Goal: Register for event/course

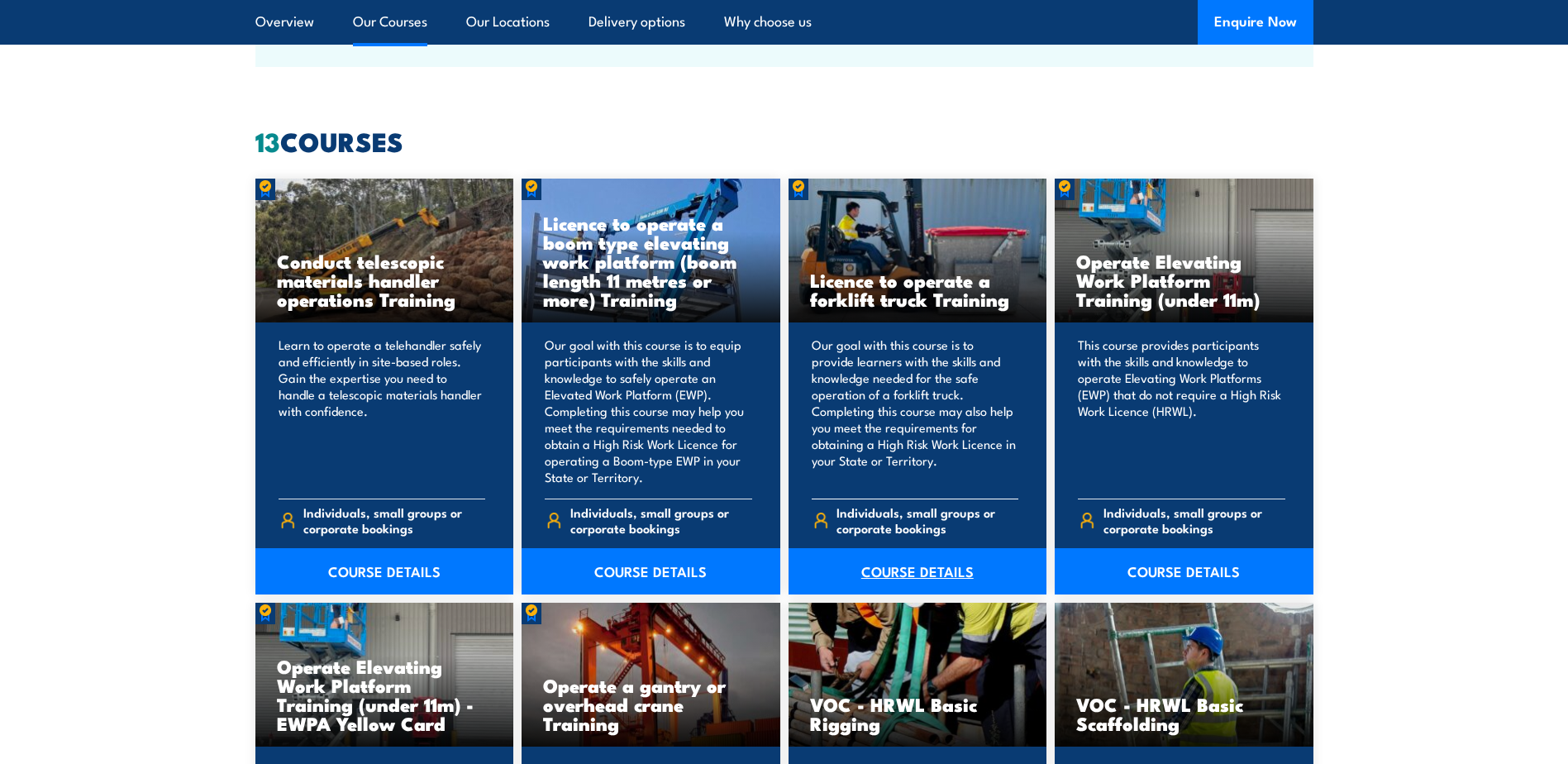
scroll to position [1349, 0]
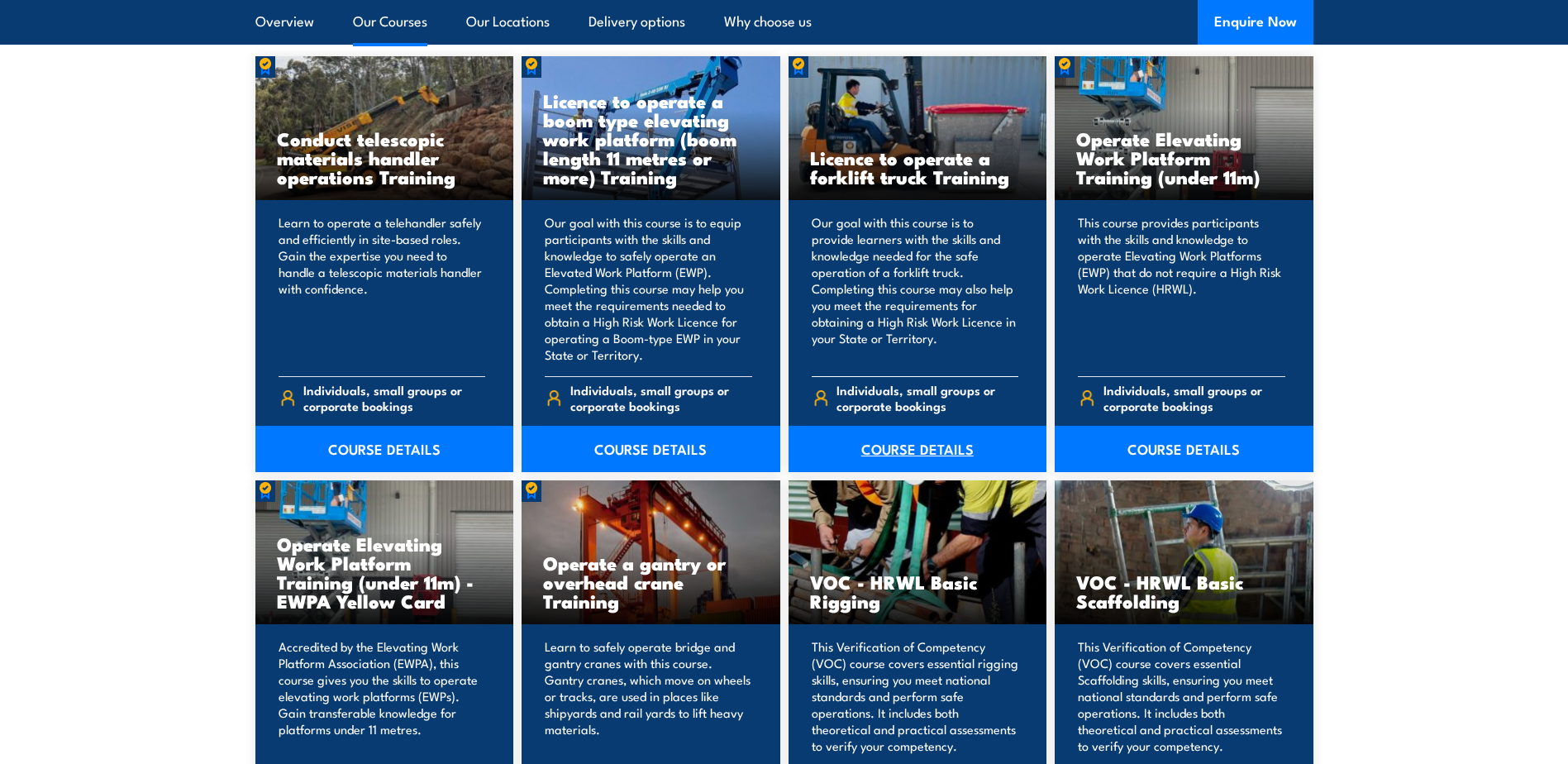
click at [935, 446] on link "COURSE DETAILS" at bounding box center [917, 449] width 258 height 46
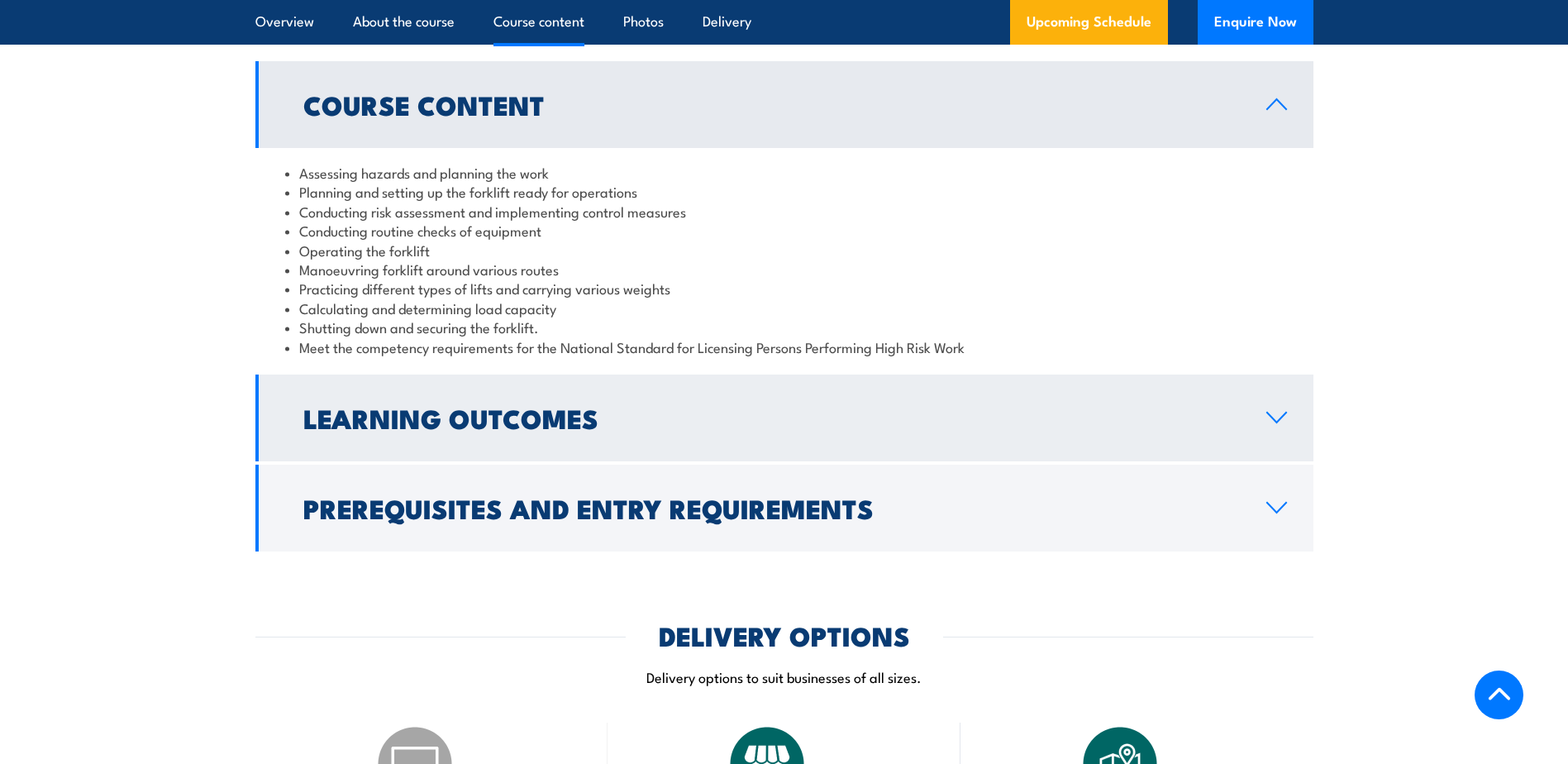
scroll to position [1543, 0]
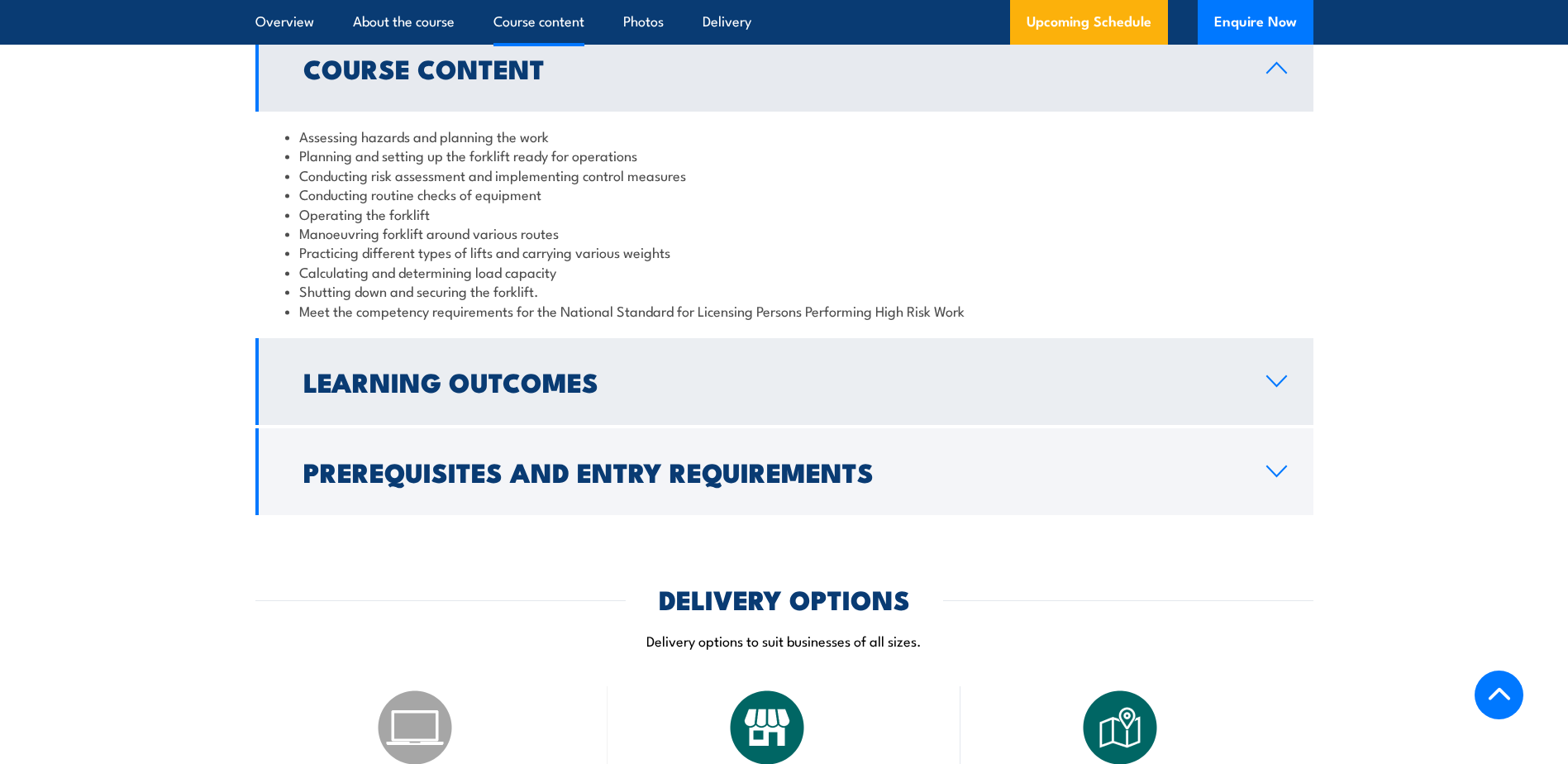
click at [1185, 364] on link "Learning Outcomes" at bounding box center [784, 381] width 1058 height 87
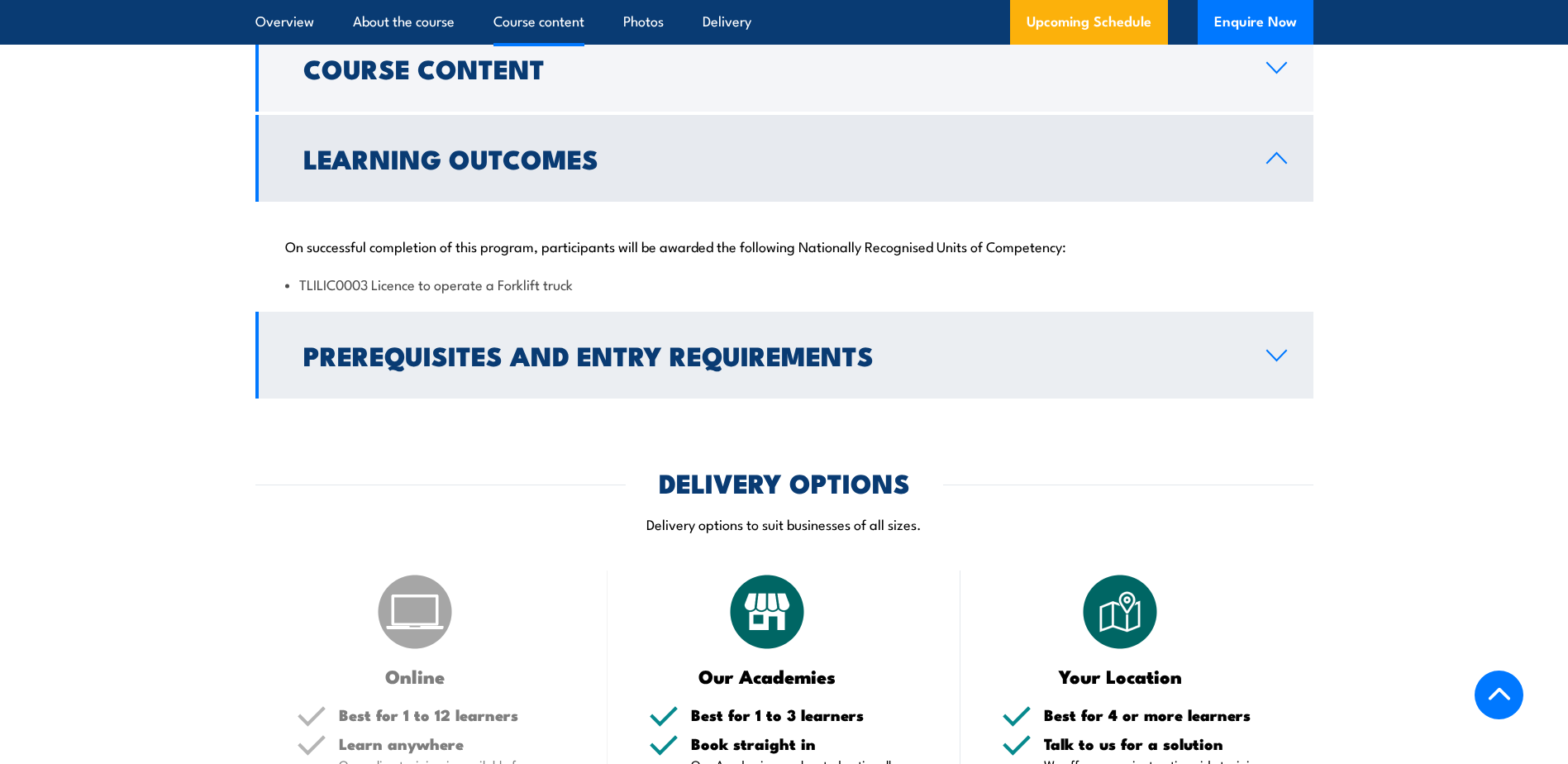
click at [1127, 361] on h2 "Prerequisites and Entry Requirements" at bounding box center [771, 355] width 937 height 23
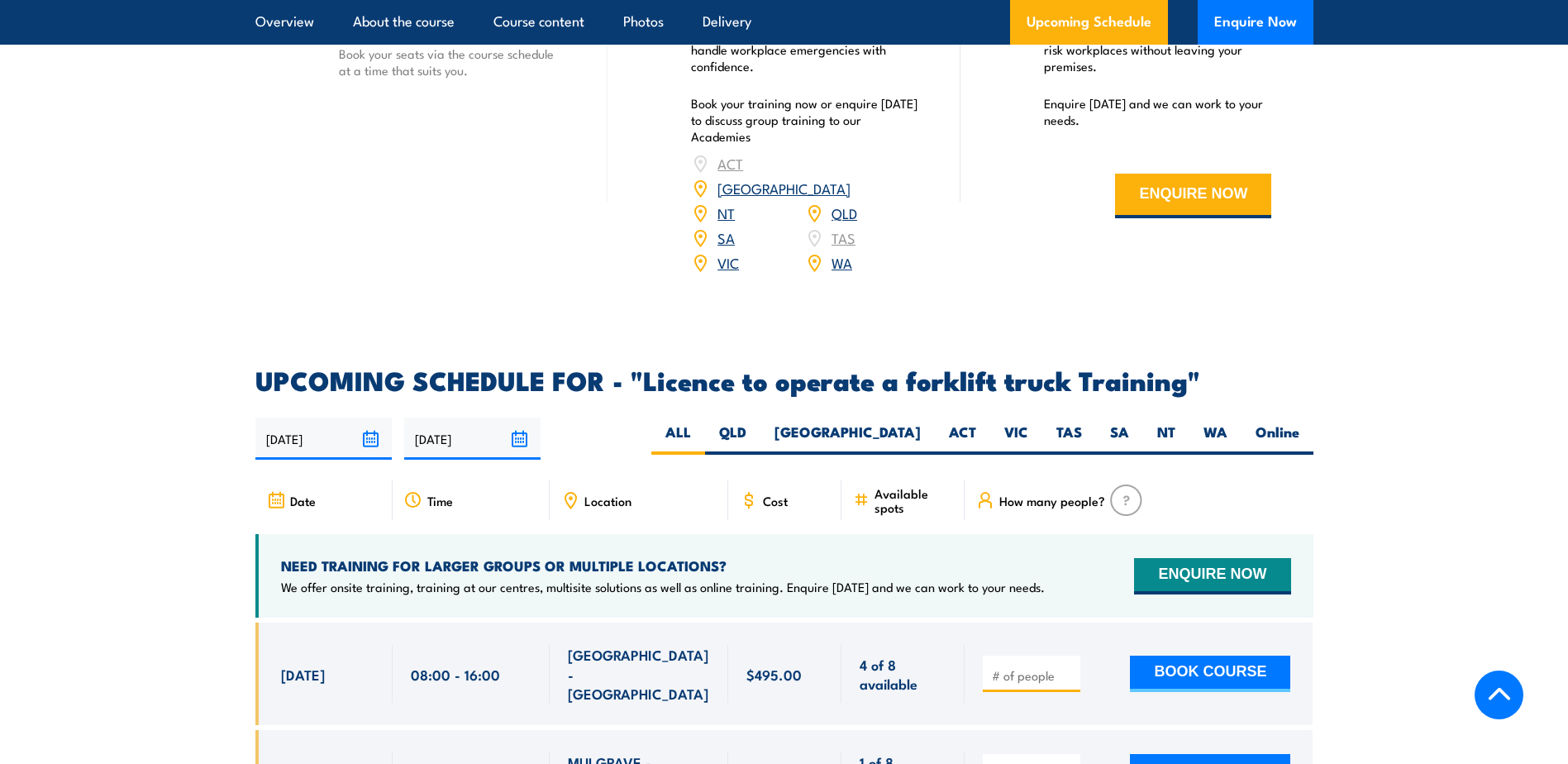
scroll to position [2892, 0]
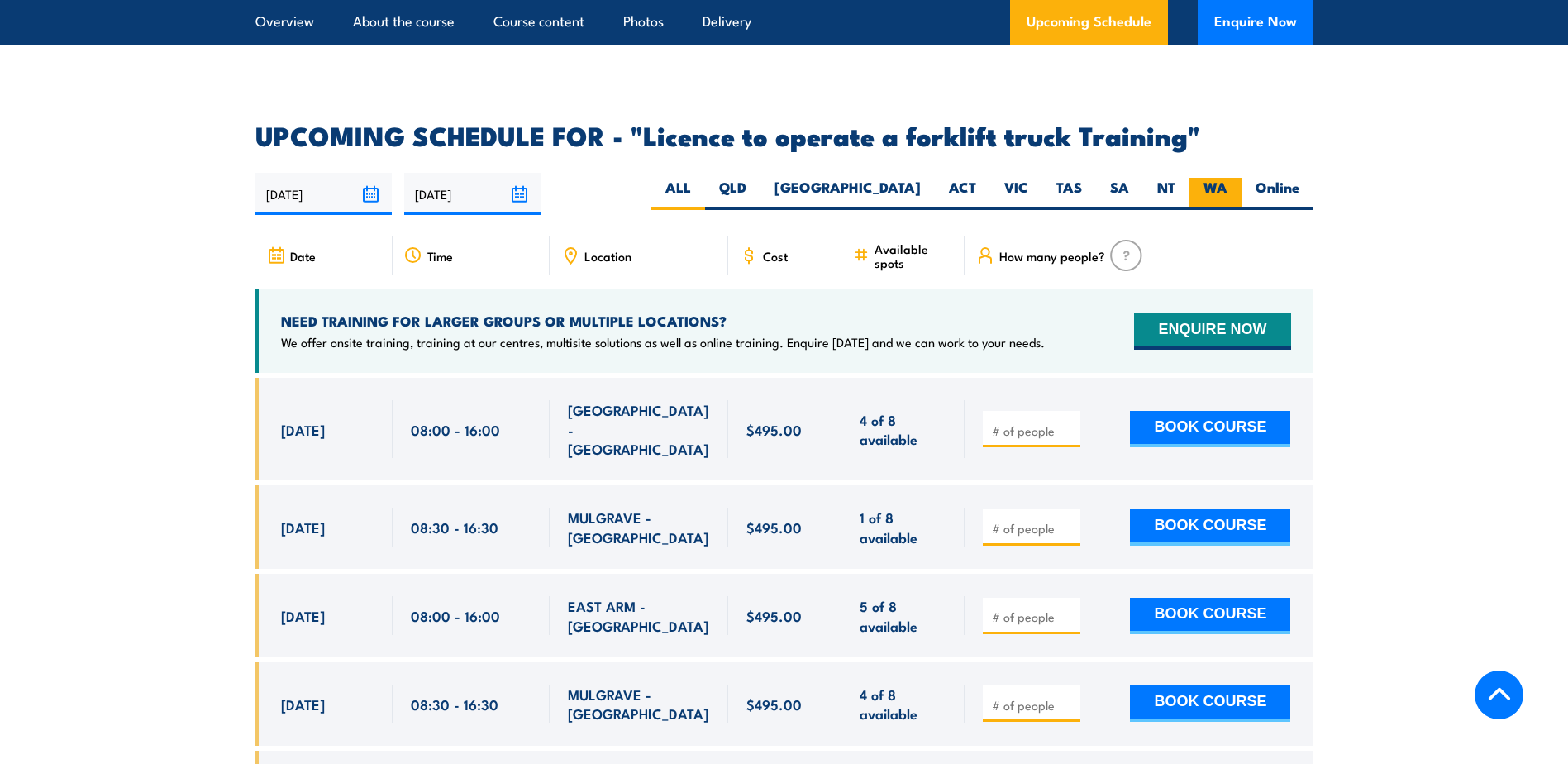
click at [1205, 178] on label "WA" at bounding box center [1215, 194] width 52 height 33
click at [1228, 178] on input "WA" at bounding box center [1233, 183] width 11 height 11
radio input "true"
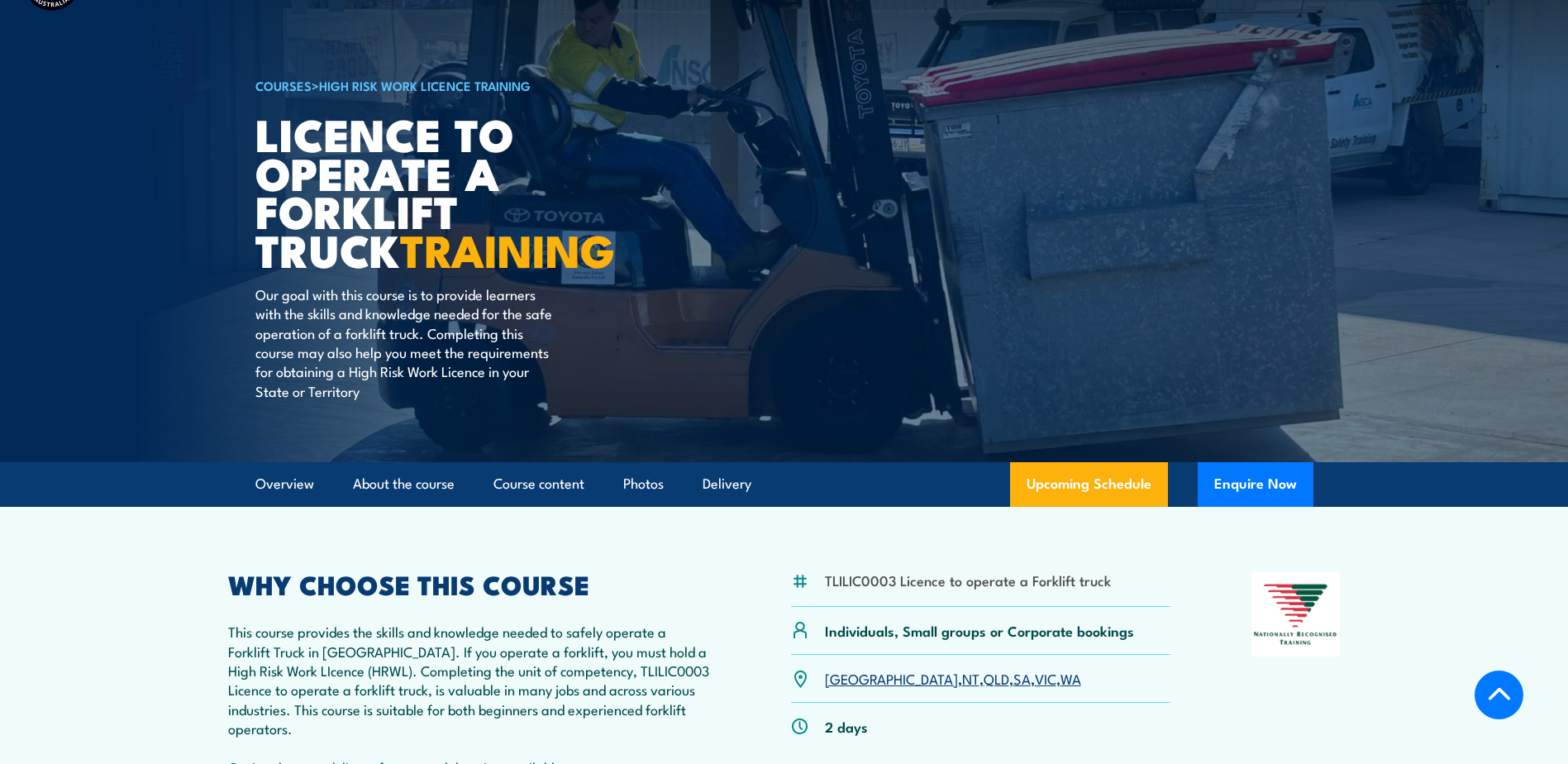
scroll to position [67, 0]
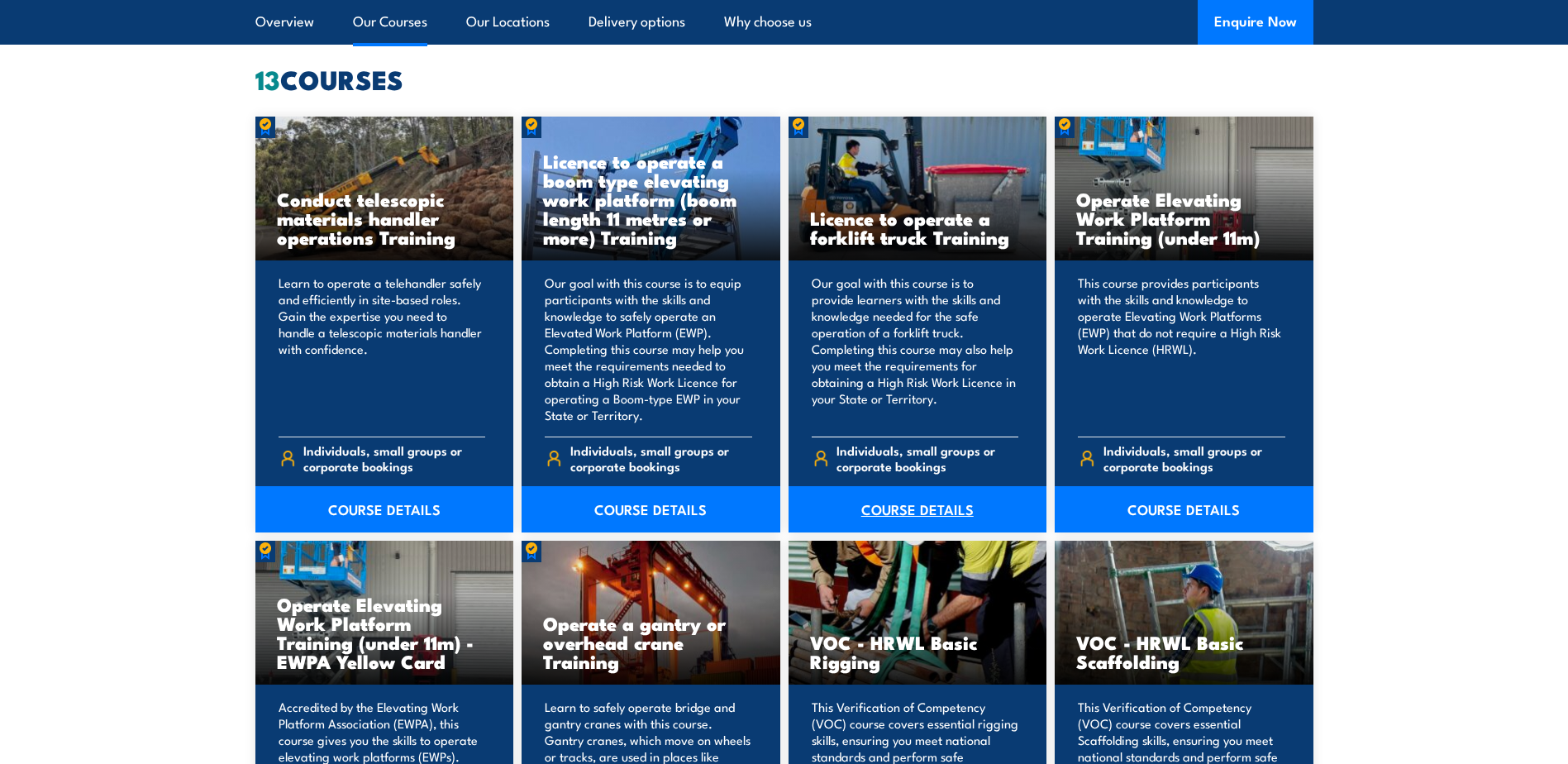
scroll to position [1349, 0]
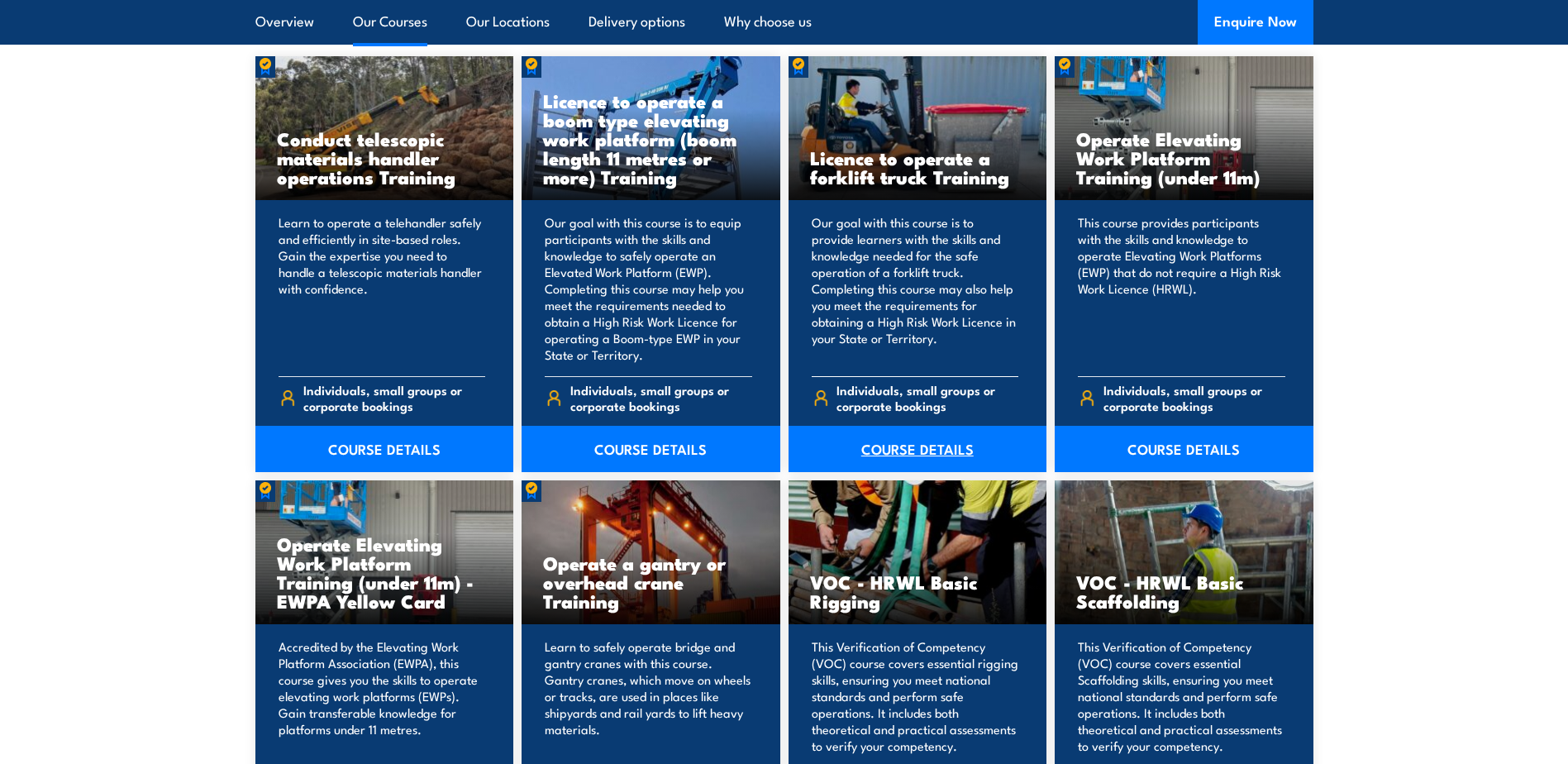
click at [931, 454] on link "COURSE DETAILS" at bounding box center [917, 449] width 258 height 46
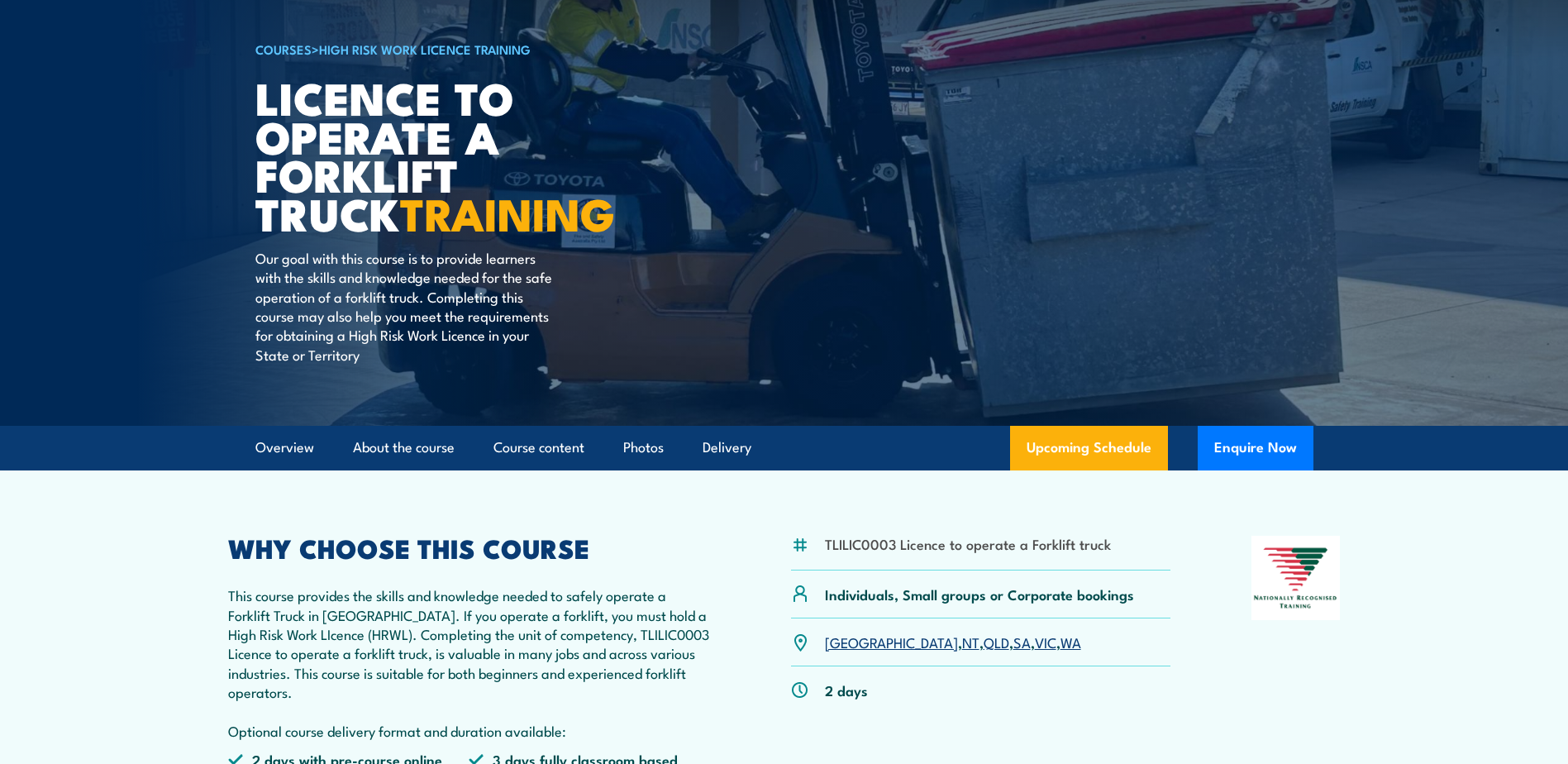
scroll to position [386, 0]
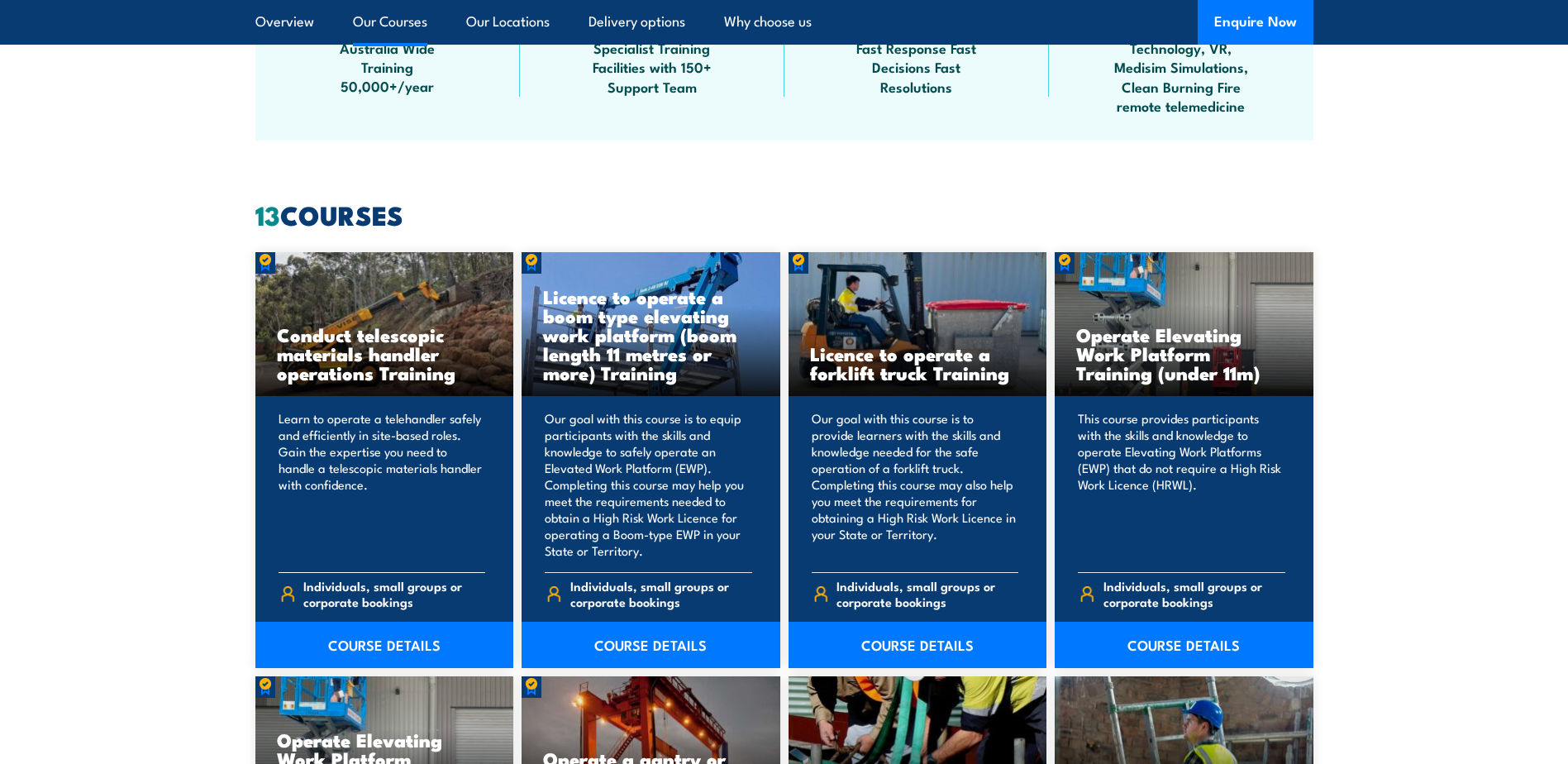
scroll to position [1157, 0]
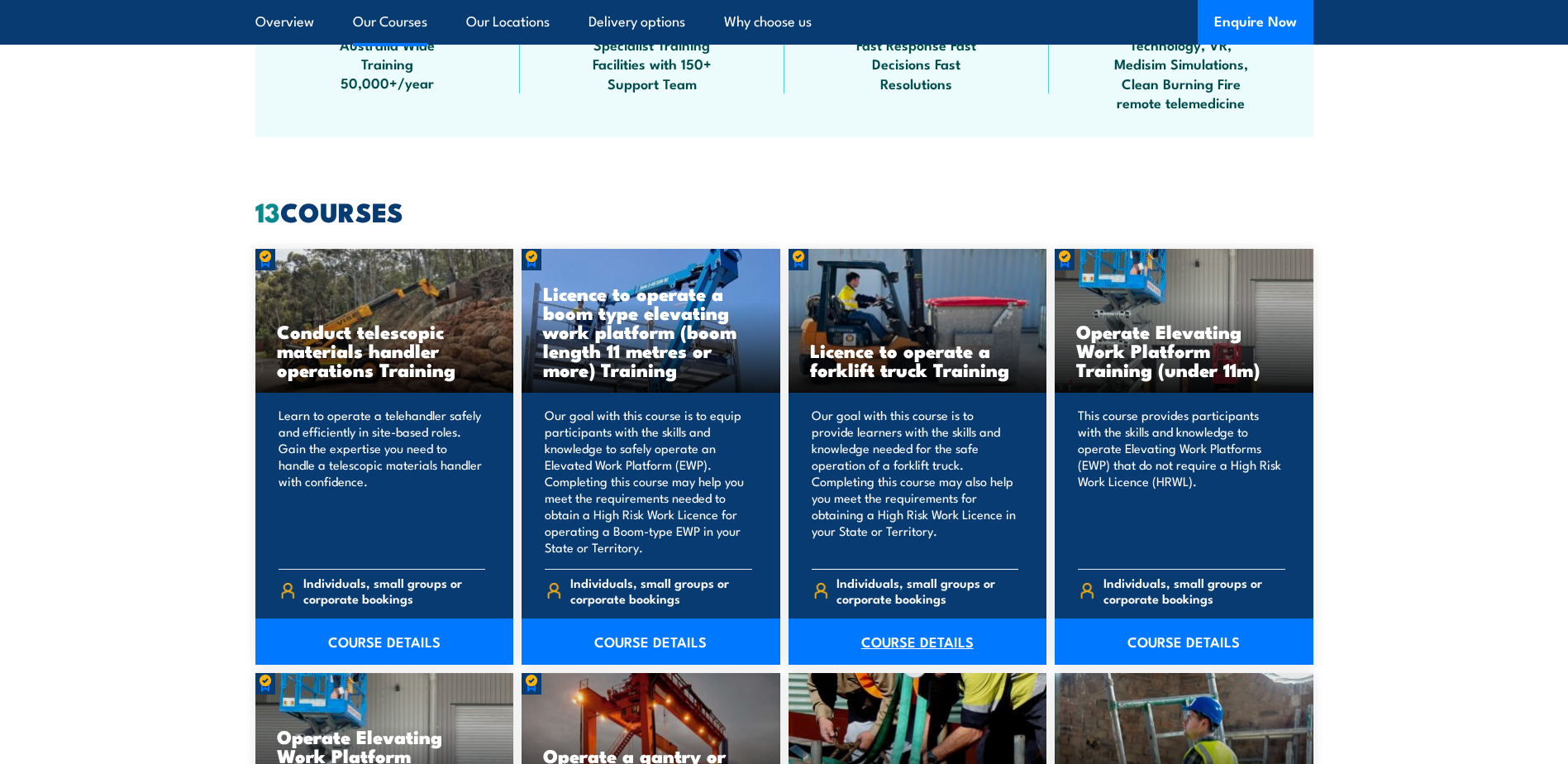
click at [920, 640] on link "COURSE DETAILS" at bounding box center [917, 641] width 258 height 46
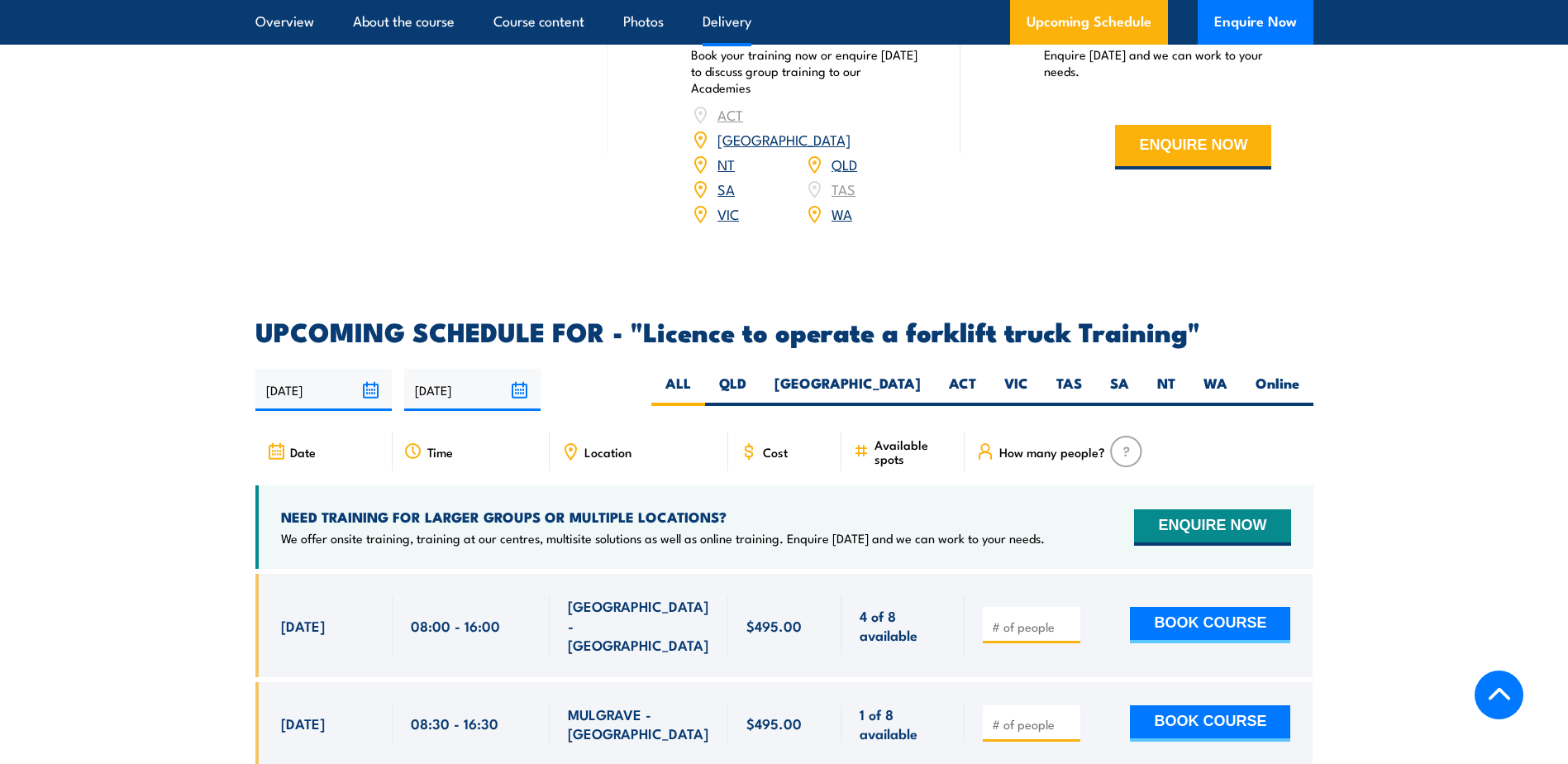
scroll to position [2507, 0]
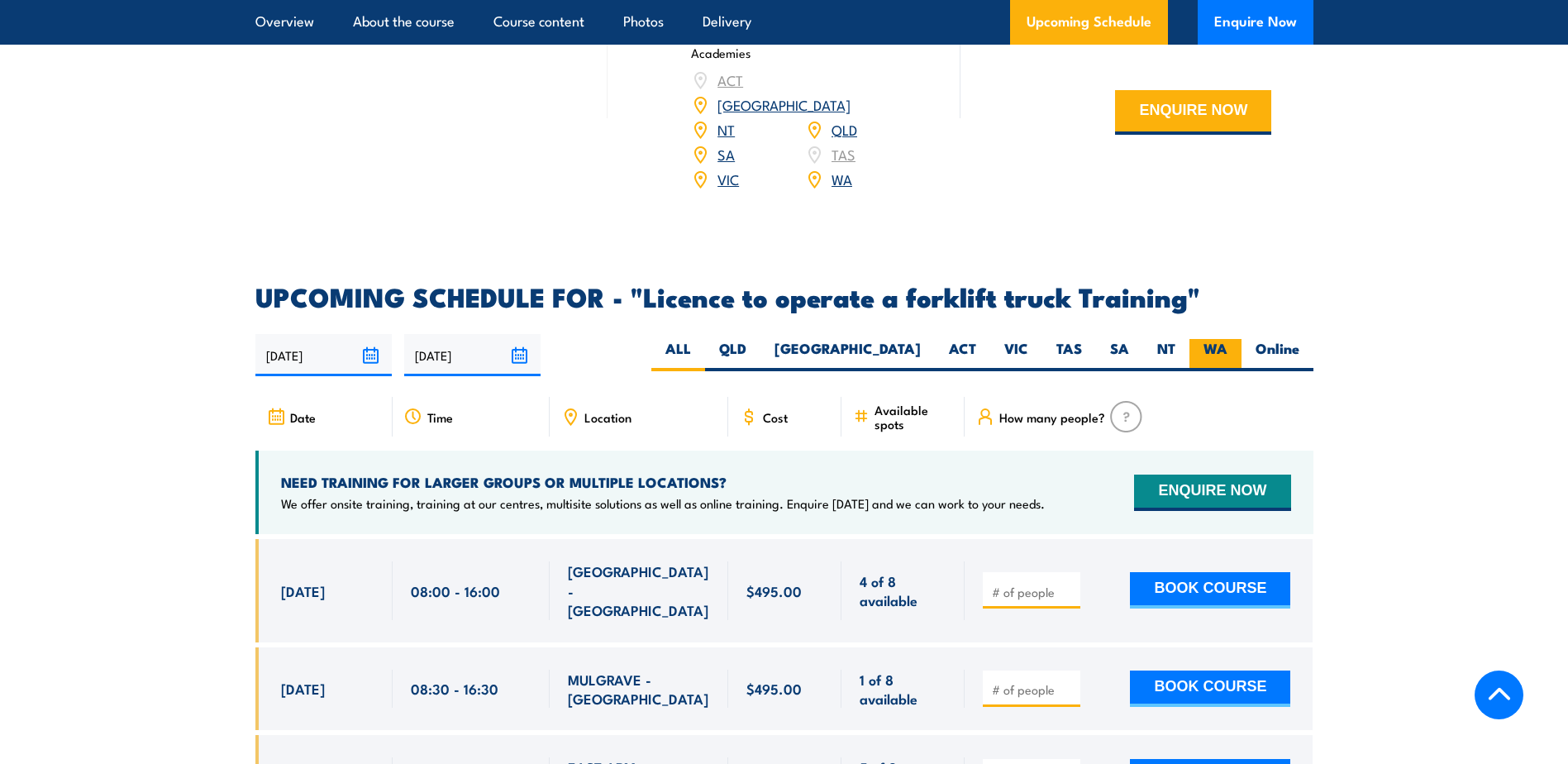
click at [1205, 339] on label "WA" at bounding box center [1215, 355] width 52 height 33
click at [1228, 339] on input "WA" at bounding box center [1233, 344] width 11 height 11
radio input "true"
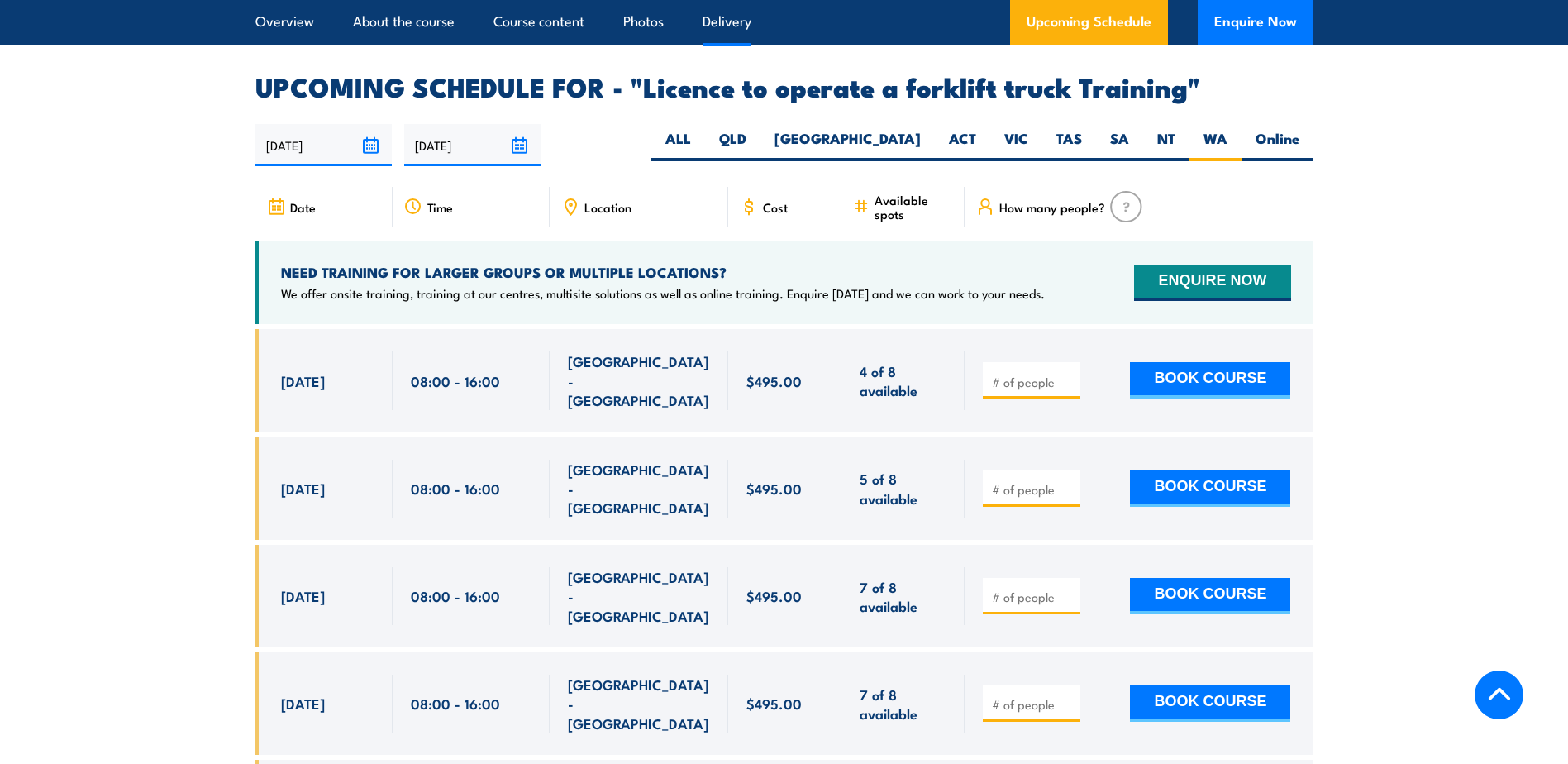
scroll to position [2766, 0]
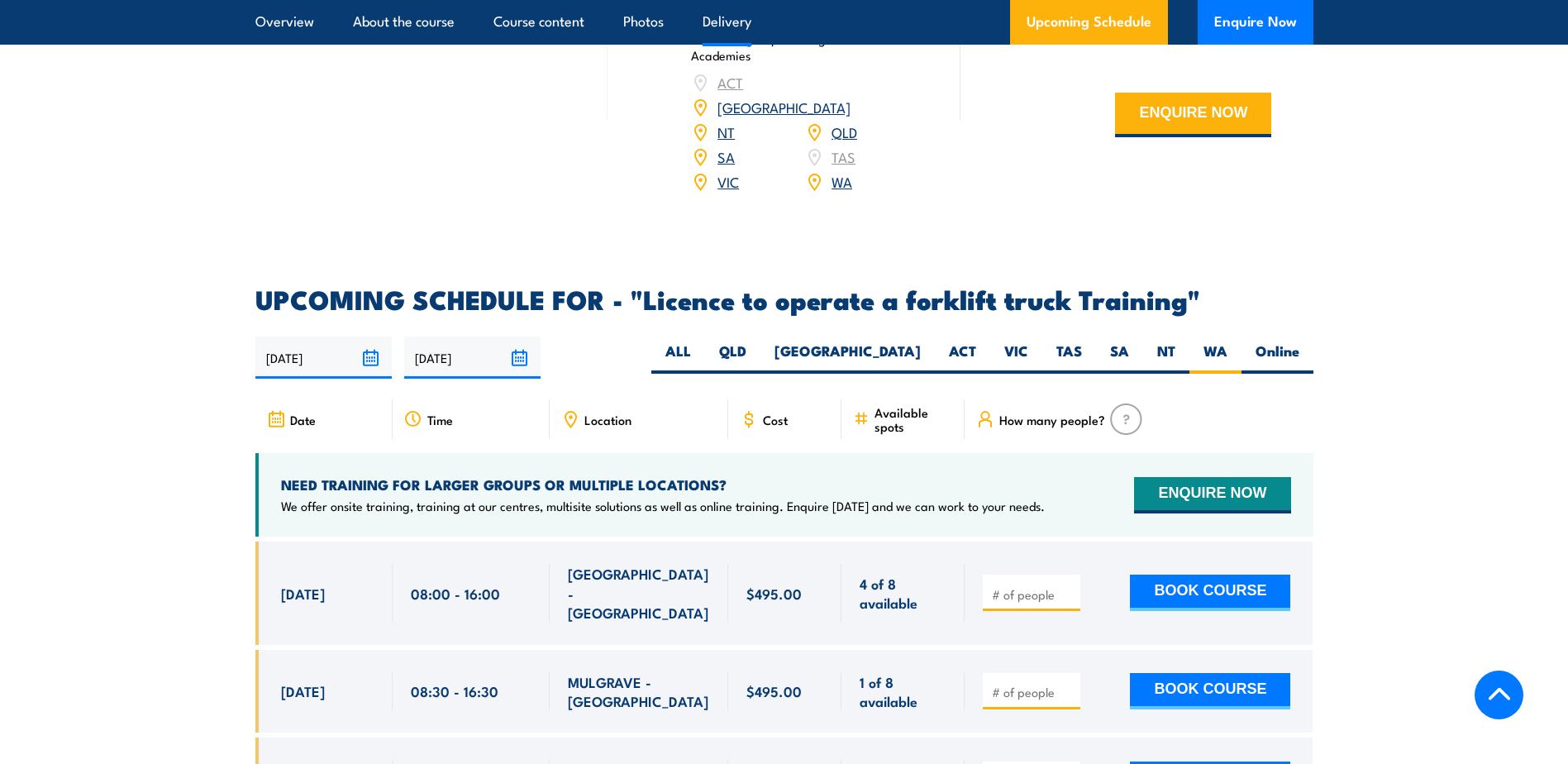
scroll to position [2507, 0]
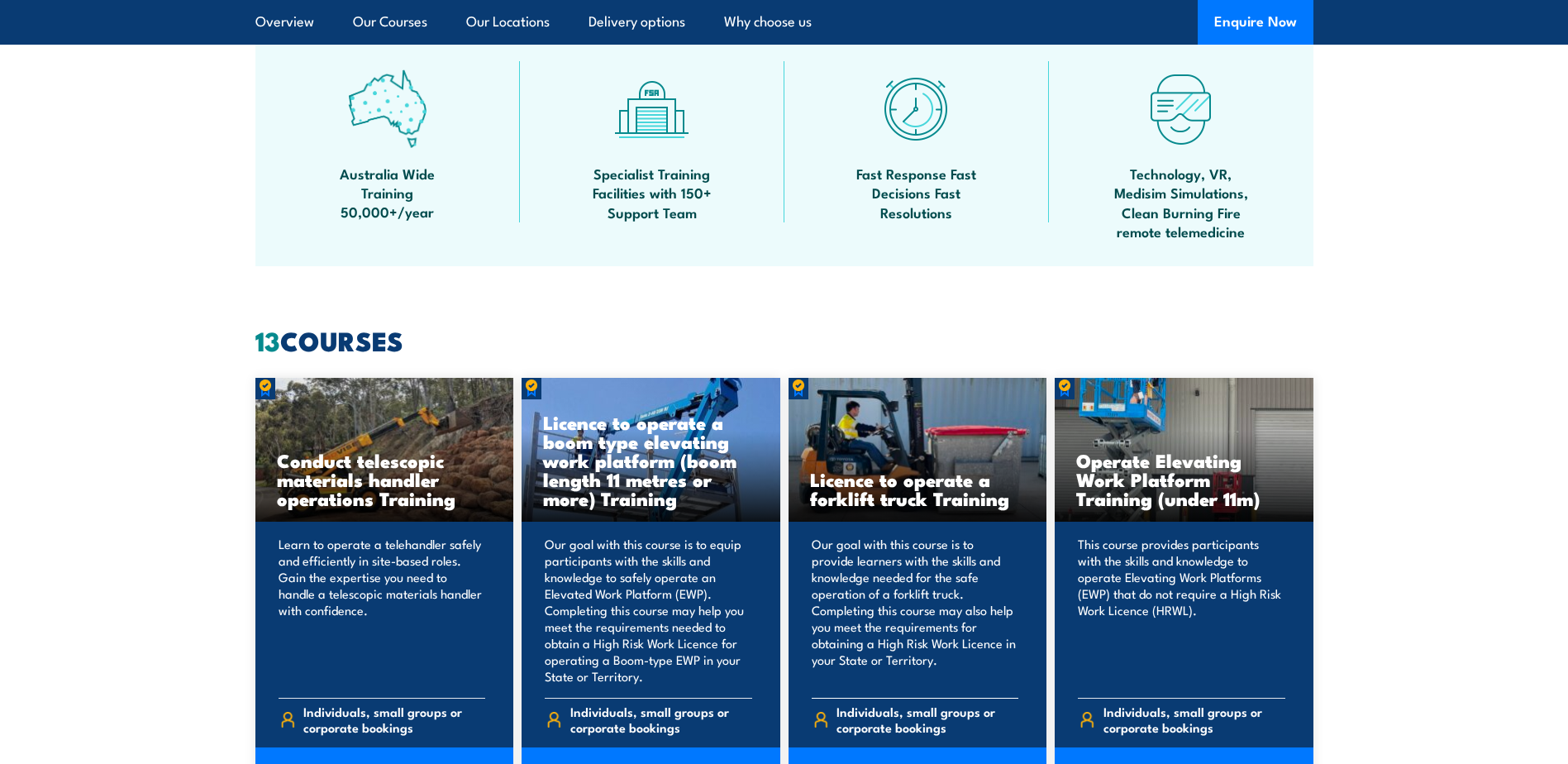
scroll to position [1157, 0]
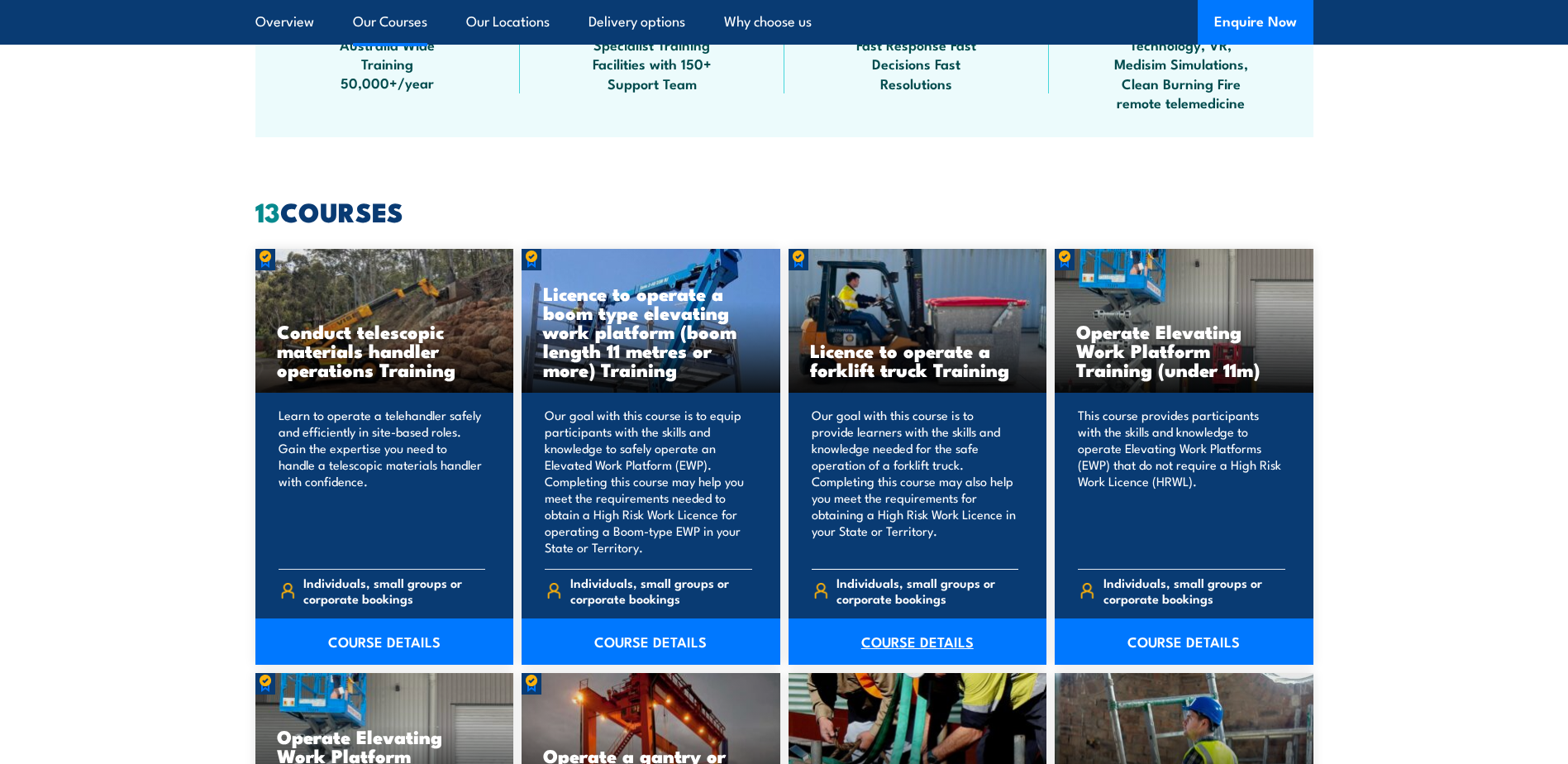
click at [919, 639] on link "COURSE DETAILS" at bounding box center [917, 641] width 258 height 46
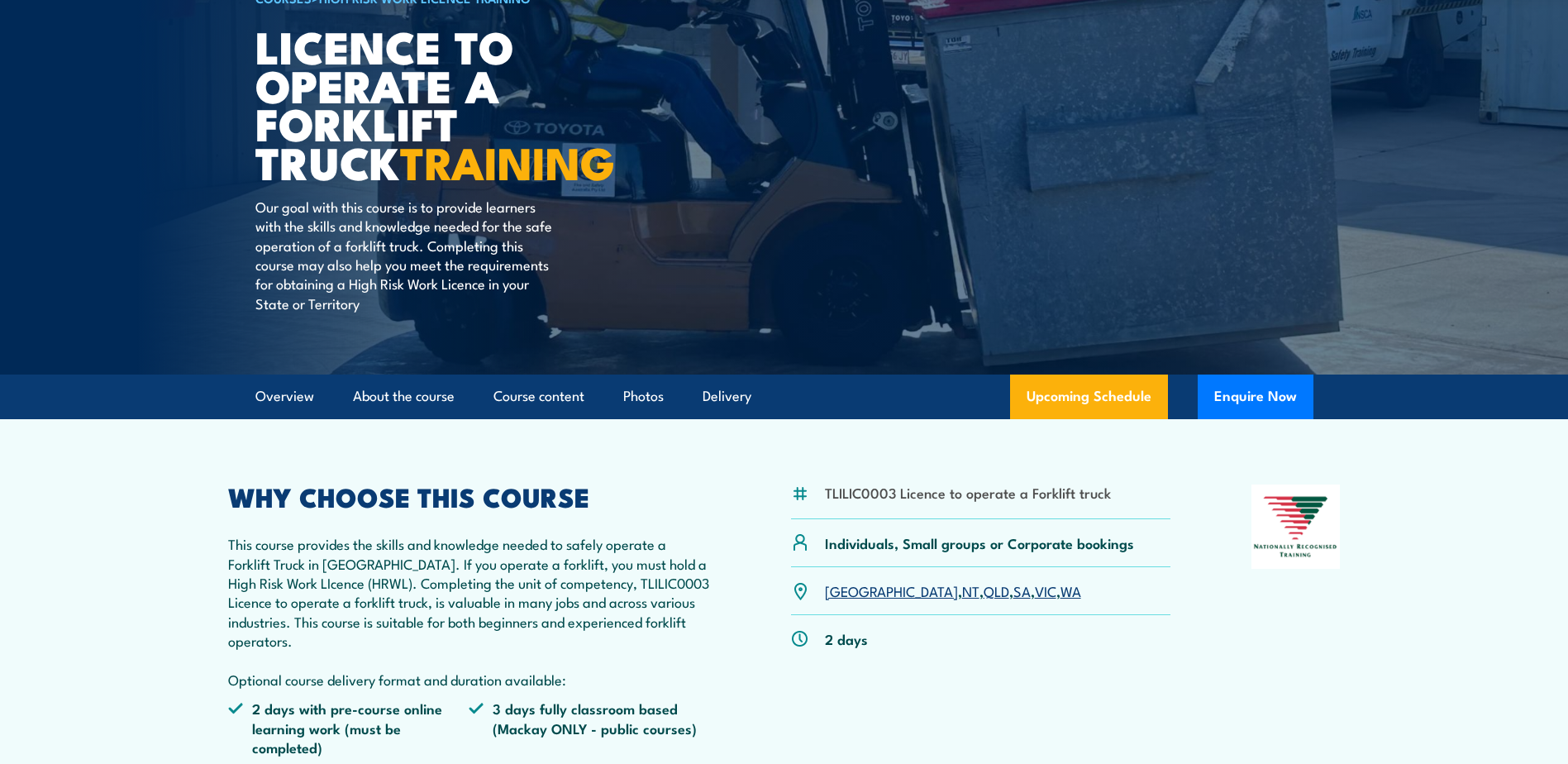
scroll to position [192, 0]
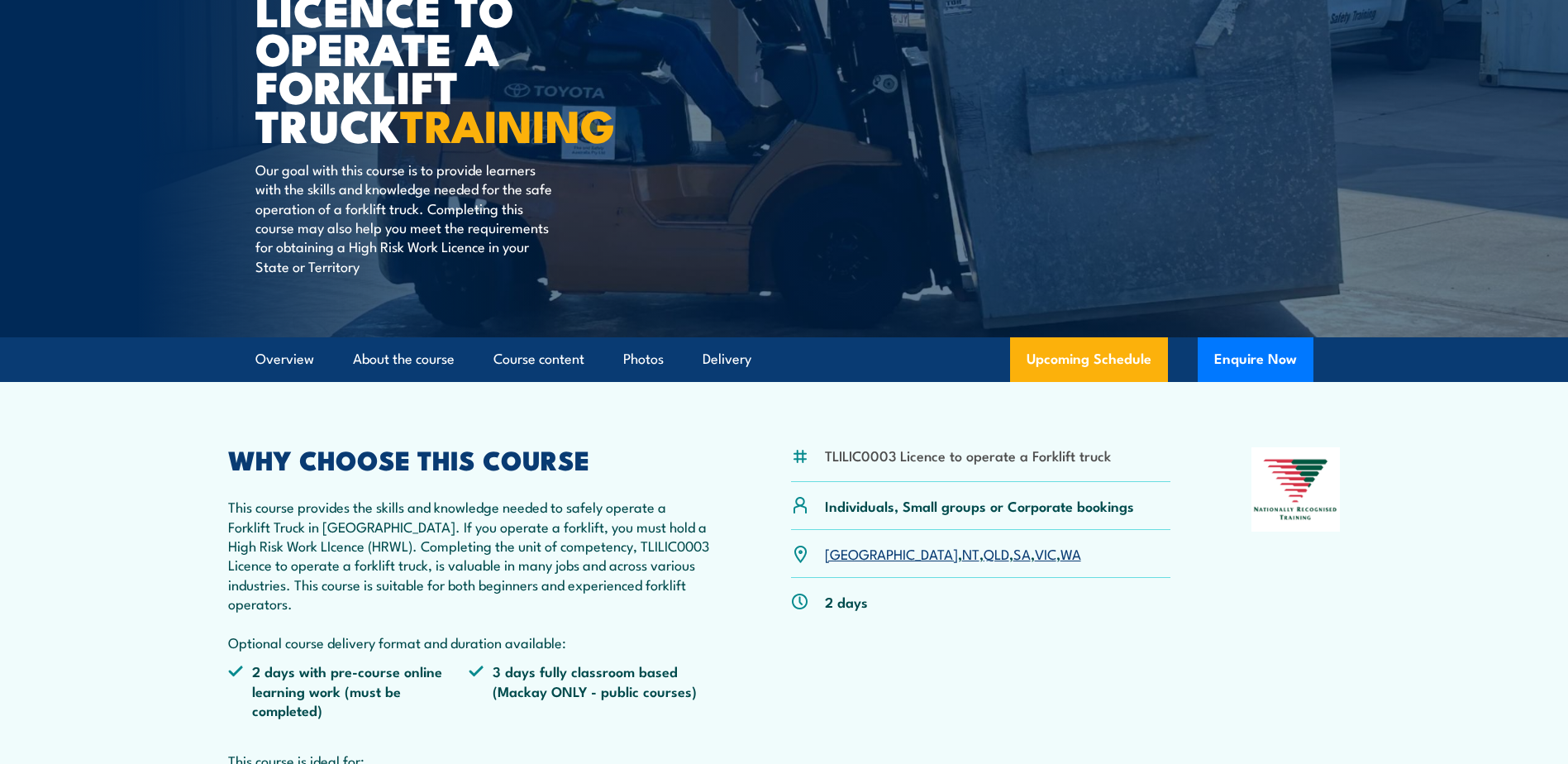
click at [1061, 561] on link "WA" at bounding box center [1071, 552] width 21 height 20
